Goal: Information Seeking & Learning: Understand process/instructions

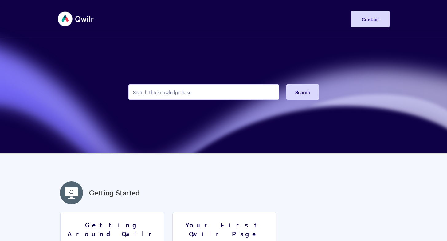
click at [235, 91] on input "Search the knowledge base" at bounding box center [203, 91] width 151 height 15
type input "o"
type input "notifications"
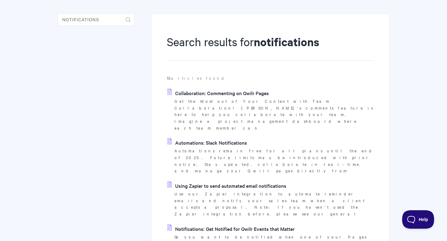
scroll to position [49, 0]
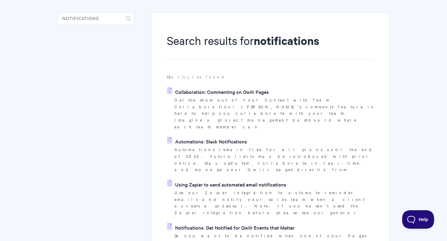
click at [237, 223] on link "Notifications: Get Notified for Qwilr Events that Matter" at bounding box center [231, 227] width 128 height 9
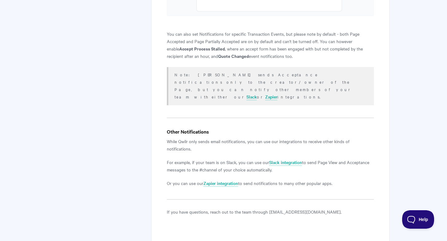
scroll to position [1062, 0]
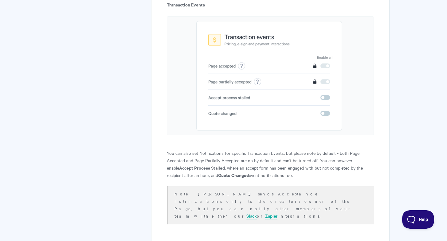
drag, startPoint x: 203, startPoint y: 161, endPoint x: 232, endPoint y: 160, distance: 29.5
click at [232, 160] on p "You can also set Notifications for specific Transaction Events, but please note…" at bounding box center [270, 164] width 207 height 30
copy p "Quote Changed"
click at [413, 215] on button "Help" at bounding box center [416, 218] width 32 height 18
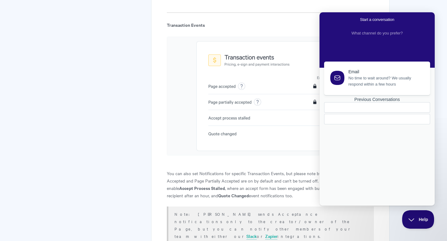
scroll to position [988, 0]
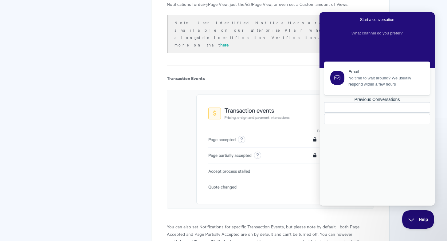
click at [410, 223] on button "Help" at bounding box center [416, 218] width 32 height 18
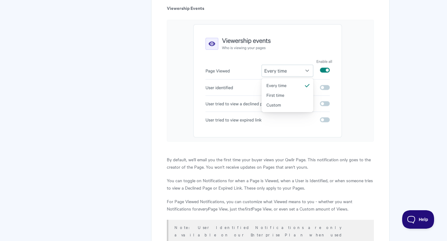
scroll to position [1149, 0]
